Goal: Information Seeking & Learning: Learn about a topic

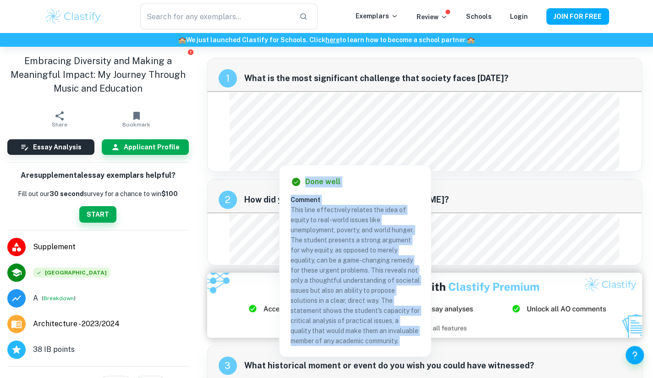
drag, startPoint x: 284, startPoint y: 176, endPoint x: 271, endPoint y: 180, distance: 13.2
click at [271, 180] on div "2 How did you spend your last two [PERSON_NAME]?" at bounding box center [425, 196] width 434 height 33
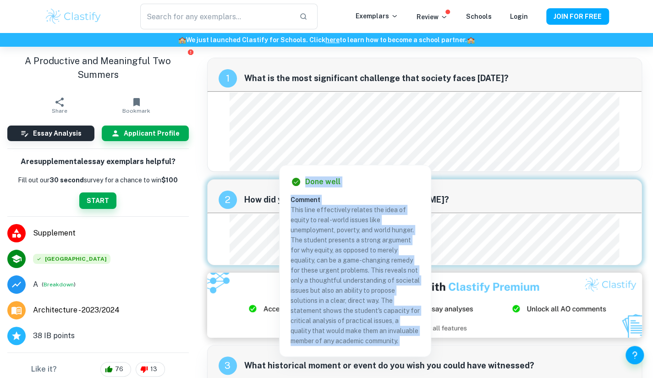
scroll to position [9, 0]
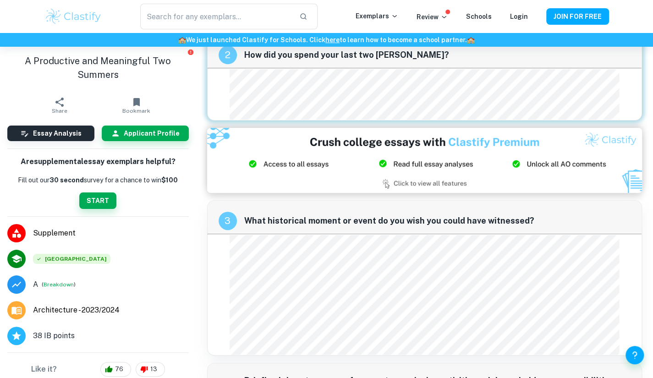
scroll to position [0, 0]
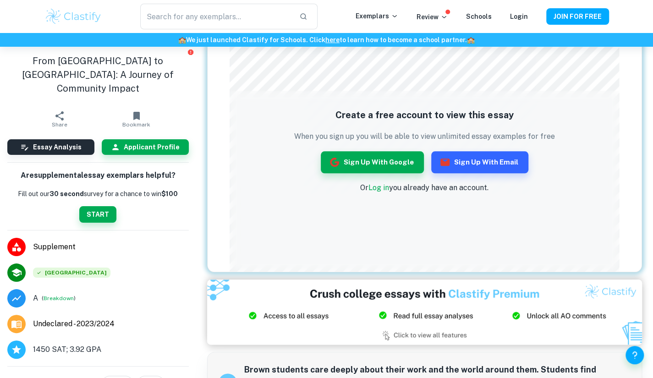
scroll to position [435, 0]
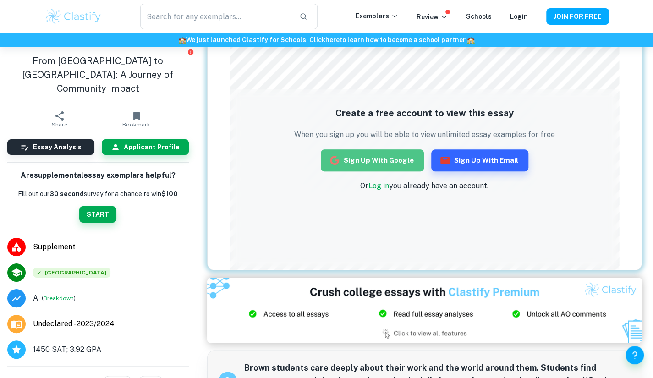
click at [391, 159] on button "Sign up with Google" at bounding box center [372, 160] width 103 height 22
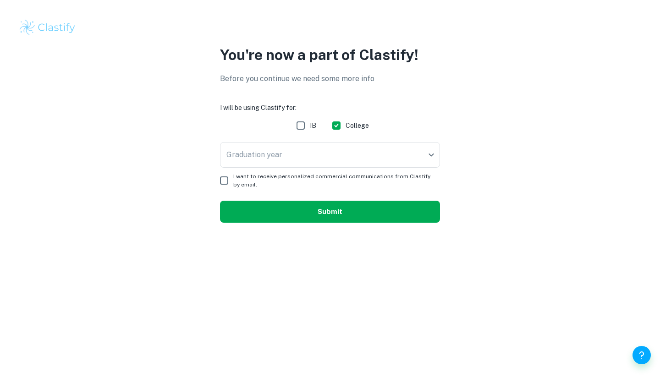
click at [304, 209] on button "Submit" at bounding box center [330, 212] width 220 height 22
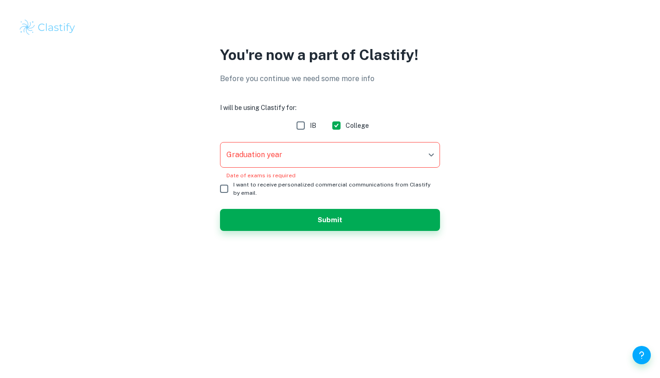
click at [329, 142] on body "We value your privacy We use cookies to enhance your browsing experience, serve…" at bounding box center [330, 189] width 660 height 378
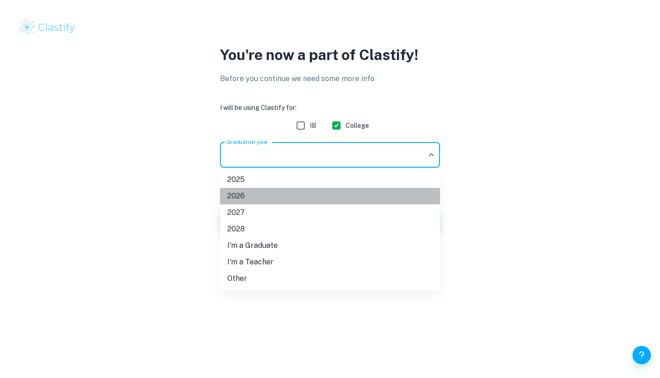
click at [252, 195] on li "2026" at bounding box center [330, 196] width 220 height 16
type input "2026"
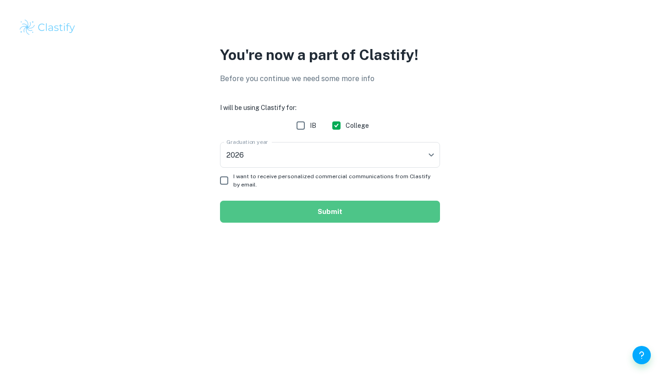
click at [290, 207] on button "Submit" at bounding box center [330, 212] width 220 height 22
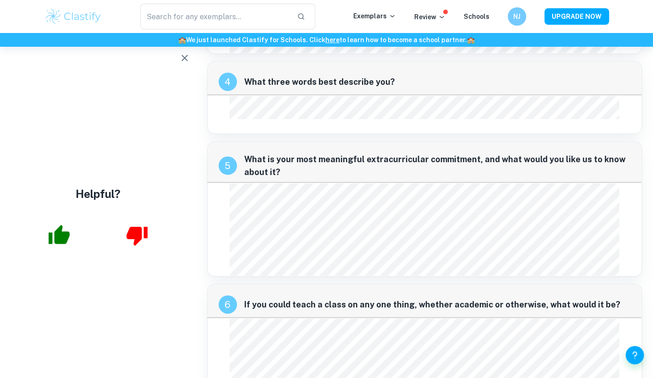
scroll to position [1005, 0]
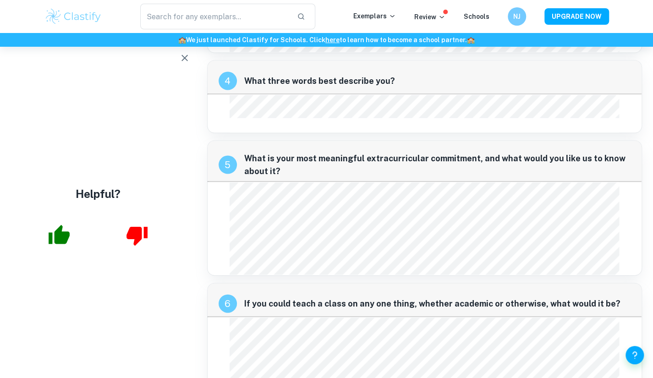
click at [192, 264] on div "Helpful?" at bounding box center [98, 212] width 196 height 331
click at [192, 189] on div "Helpful?" at bounding box center [98, 212] width 196 height 331
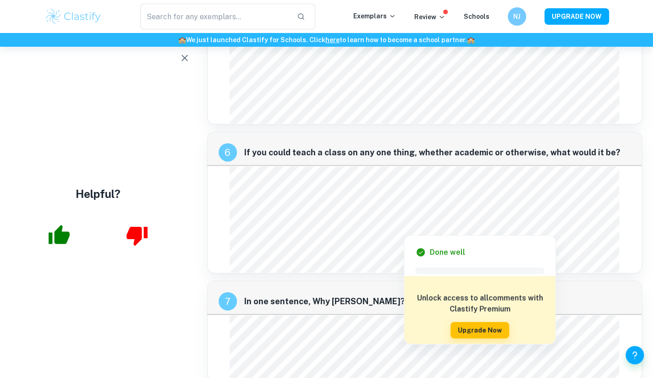
scroll to position [1165, 0]
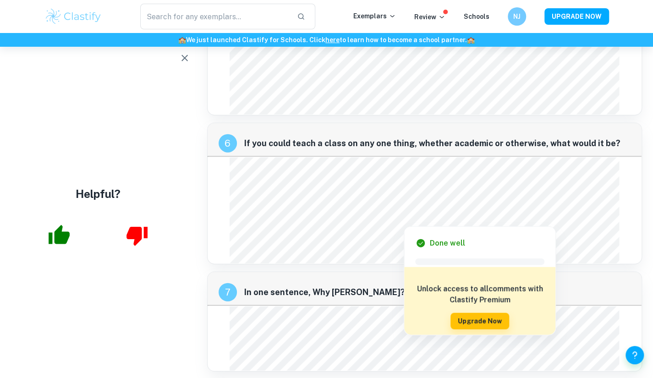
click at [181, 278] on div "Helpful?" at bounding box center [98, 212] width 196 height 331
click at [171, 316] on div "Helpful?" at bounding box center [98, 212] width 196 height 331
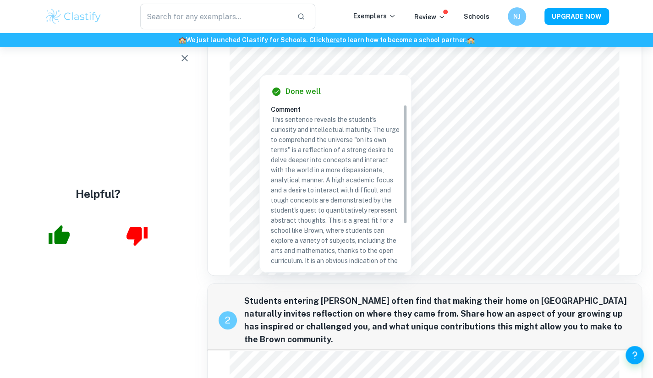
scroll to position [0, 0]
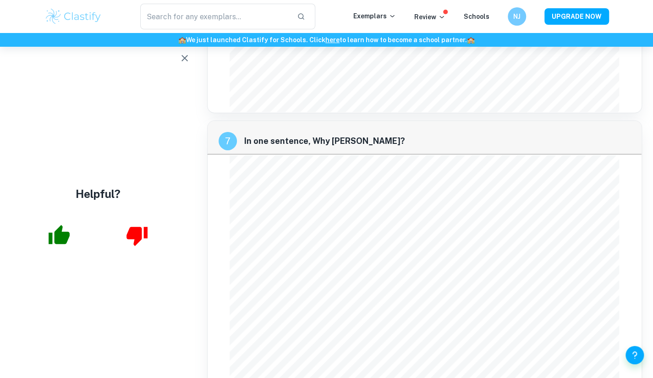
scroll to position [1746, 0]
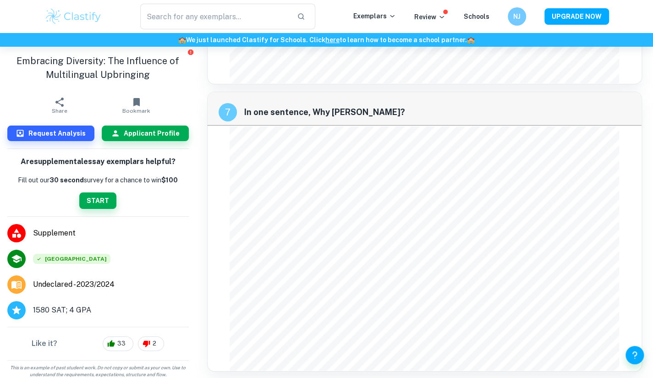
scroll to position [1745, 0]
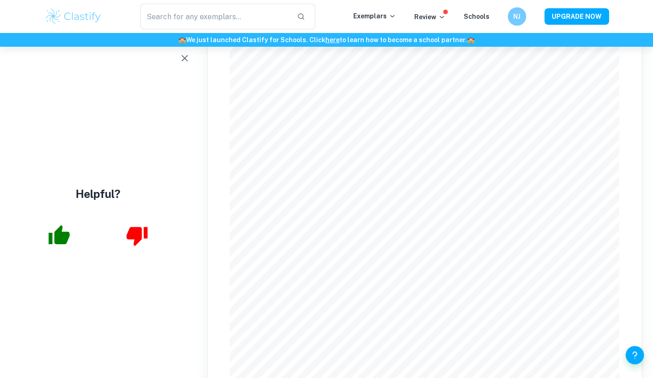
scroll to position [107, 0]
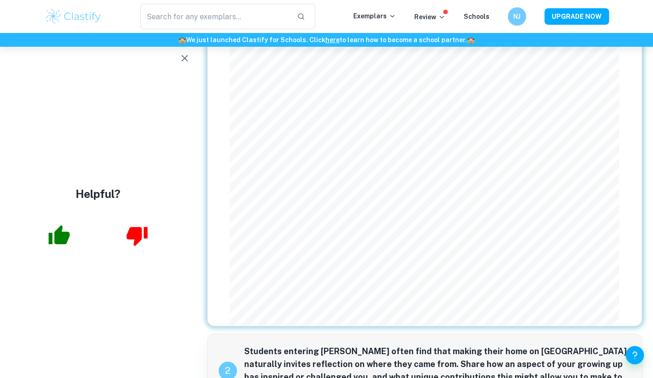
scroll to position [171, 0]
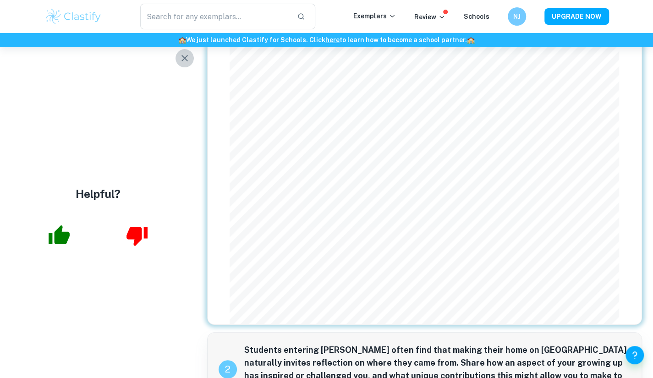
click at [181, 58] on icon "button" at bounding box center [184, 58] width 11 height 11
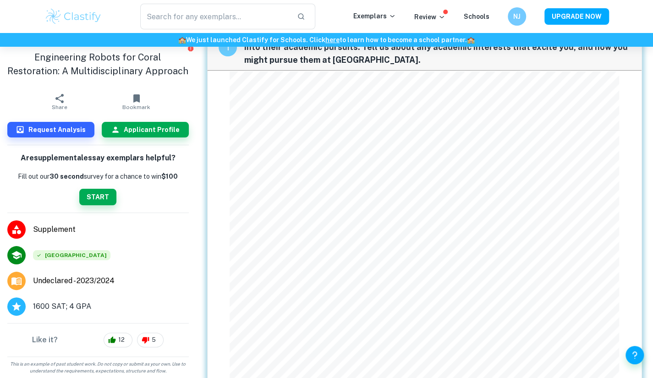
scroll to position [0, 0]
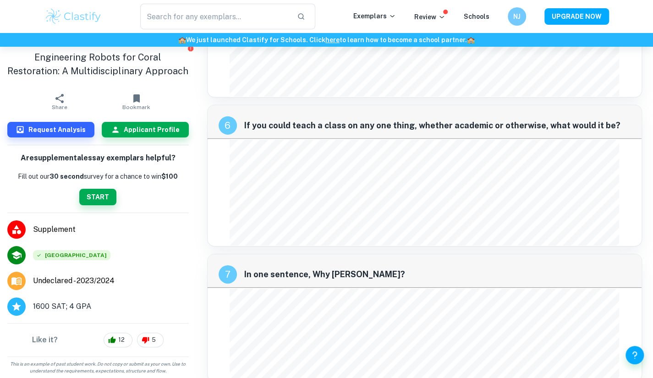
scroll to position [1594, 0]
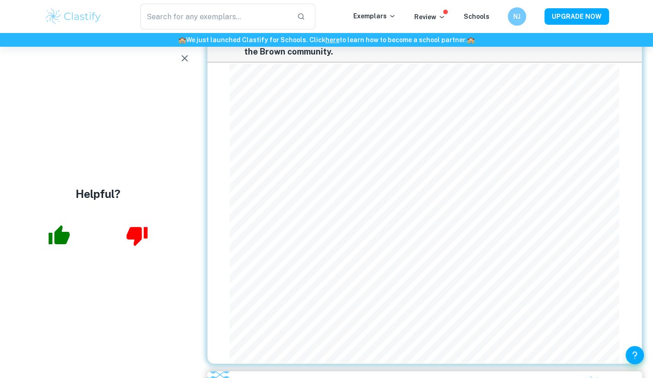
scroll to position [438, 0]
click at [180, 54] on icon "button" at bounding box center [184, 58] width 11 height 11
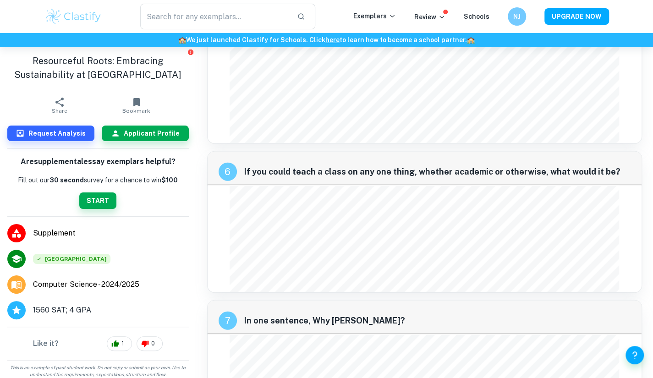
scroll to position [1317, 0]
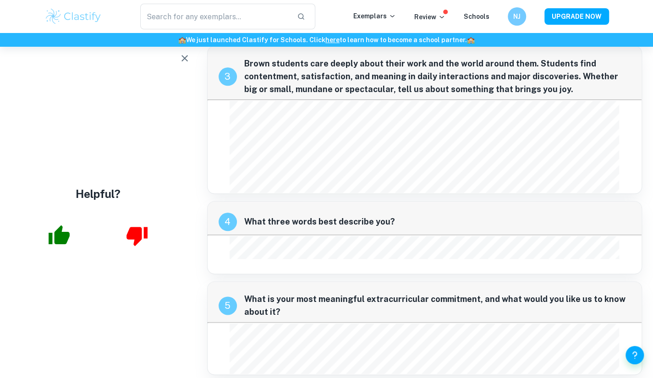
scroll to position [477, 0]
